Goal: Task Accomplishment & Management: Complete application form

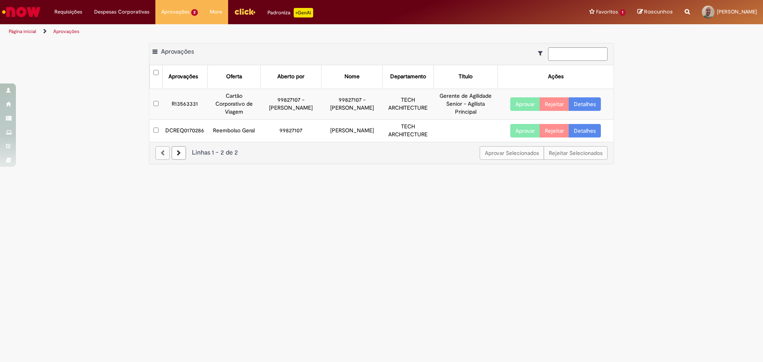
click at [189, 103] on td "R13563331" at bounding box center [184, 104] width 45 height 31
click at [585, 106] on link "Detalhes" at bounding box center [584, 104] width 32 height 14
click at [429, 102] on td "TECH ARCHITECTURE" at bounding box center [408, 104] width 52 height 31
click at [335, 100] on td "99827107 - [PERSON_NAME]" at bounding box center [351, 104] width 61 height 31
click at [182, 100] on td "R13563331" at bounding box center [184, 104] width 45 height 31
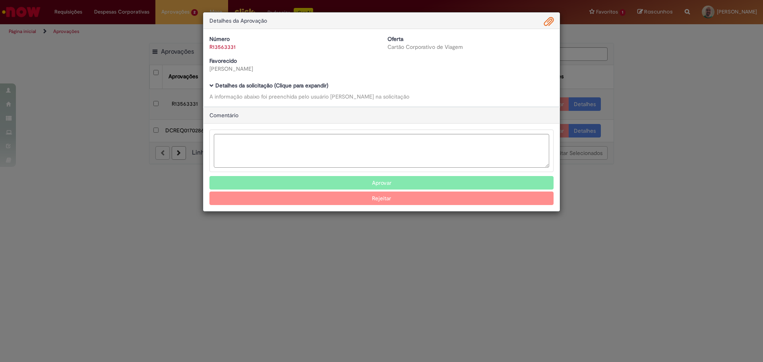
click at [230, 47] on link "R13563331" at bounding box center [222, 46] width 26 height 7
click at [252, 26] on link "Clique aqui" at bounding box center [245, 26] width 27 height 7
select select "*"
select select "*********"
select select "**********"
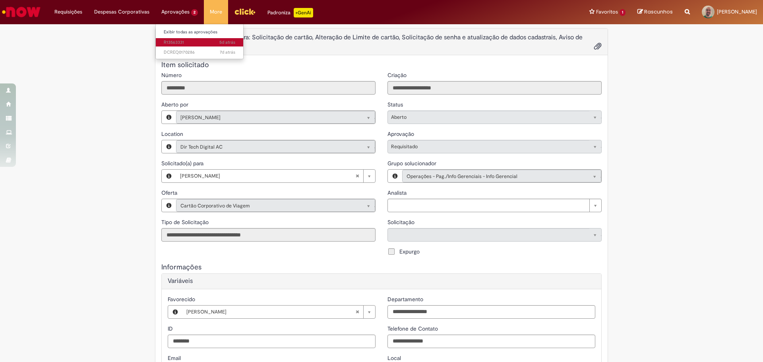
click at [175, 43] on span "5d atrás 5 dias atrás R13563331" at bounding box center [199, 42] width 71 height 6
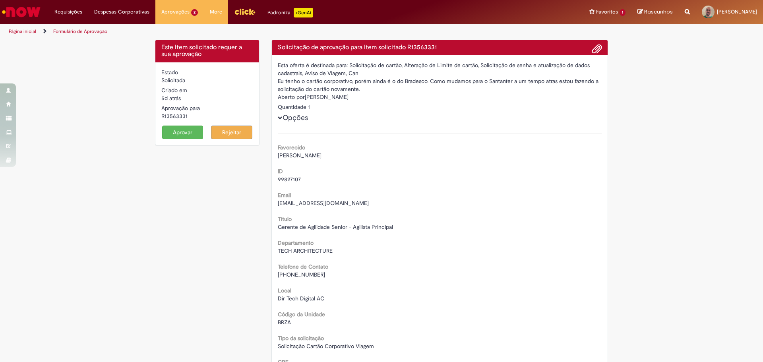
click at [178, 132] on button "Aprovar" at bounding box center [182, 133] width 41 height 14
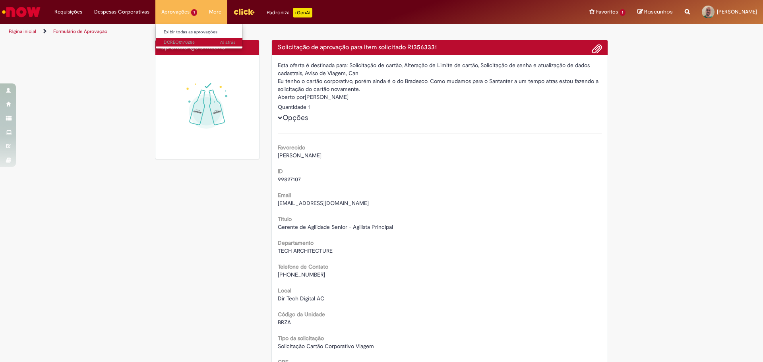
click at [175, 42] on span "7d atrás 7 dias atrás DCREQ0170286" at bounding box center [199, 42] width 71 height 6
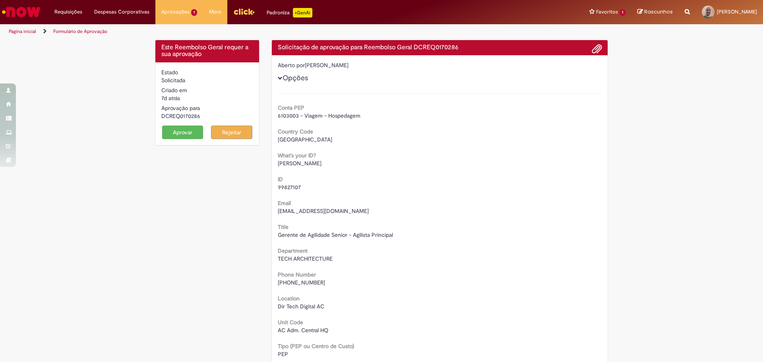
click at [174, 116] on div "DCREQ0170286" at bounding box center [207, 116] width 92 height 8
copy div "DCREQ0170286"
click at [278, 77] on span "Opções" at bounding box center [280, 78] width 5 height 5
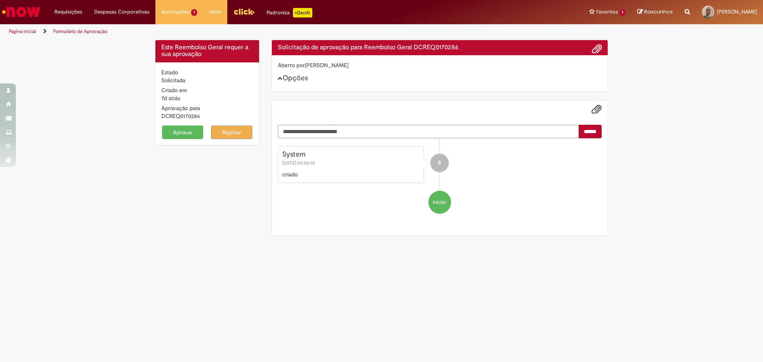
click at [280, 78] on span "Opções" at bounding box center [280, 78] width 5 height 5
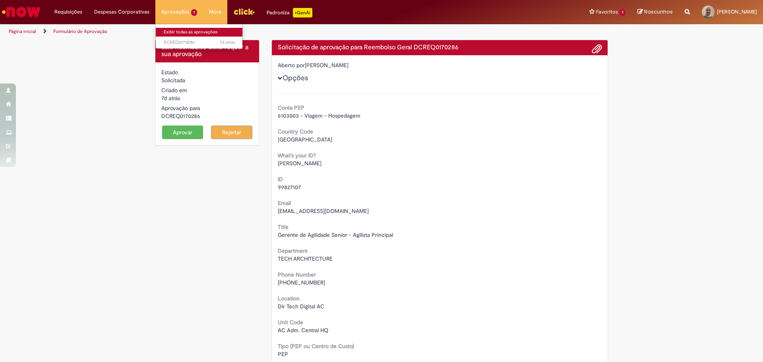
click at [173, 30] on link "Exibir todas as aprovações" at bounding box center [199, 32] width 87 height 9
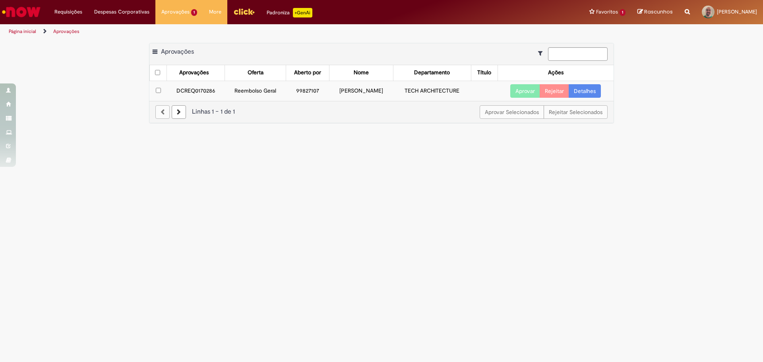
click at [187, 91] on td "DCREQ0170286" at bounding box center [196, 91] width 58 height 20
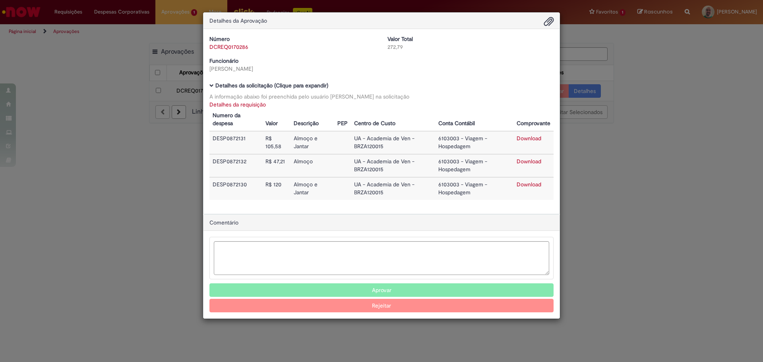
click at [234, 46] on link "DCREQ0170286" at bounding box center [228, 46] width 39 height 7
click at [334, 70] on div "[PERSON_NAME]" at bounding box center [292, 69] width 166 height 8
click at [392, 290] on button "Aprovar" at bounding box center [381, 290] width 344 height 14
